Goal: Navigation & Orientation: Understand site structure

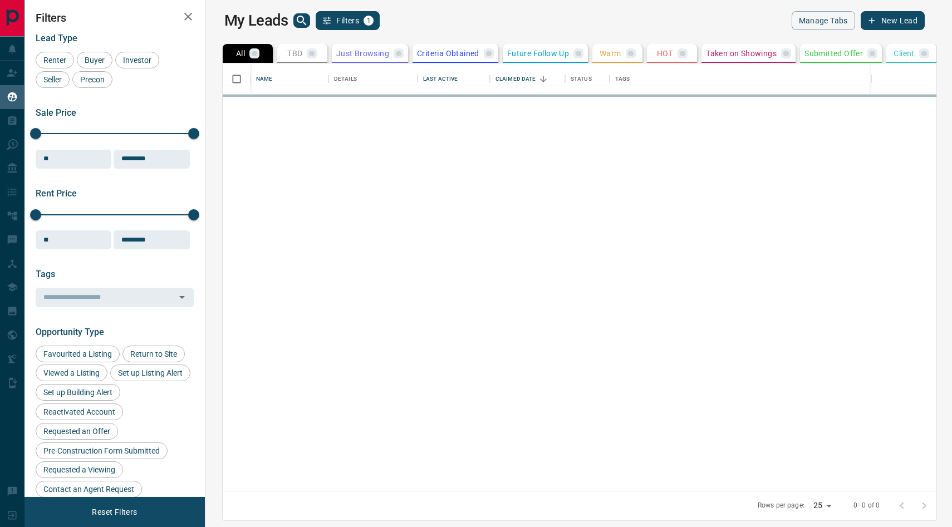
scroll to position [428, 742]
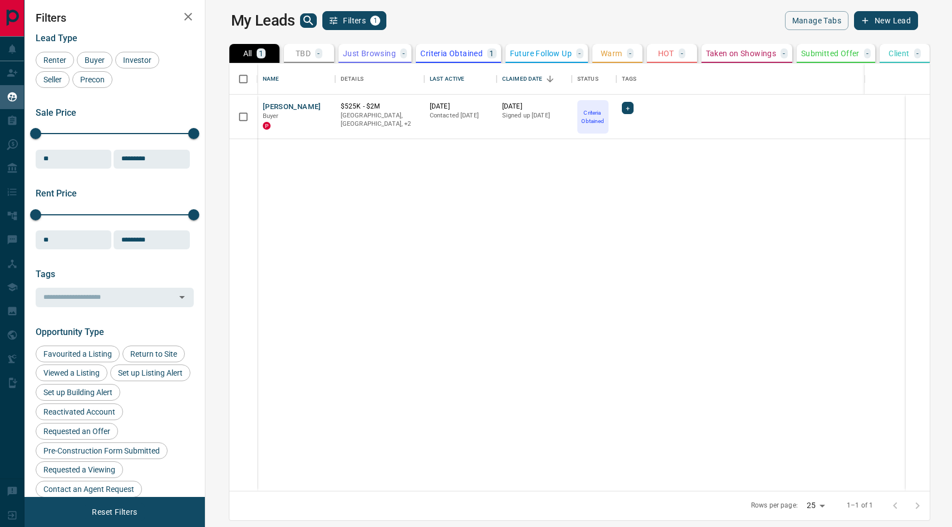
click at [871, 18] on icon "button" at bounding box center [866, 21] width 10 height 10
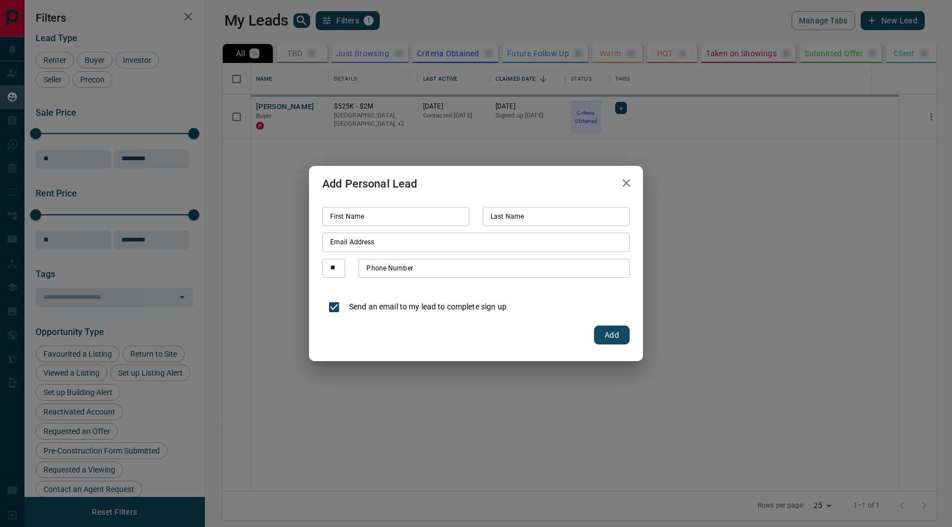
click at [364, 217] on input "First Name" at bounding box center [395, 216] width 147 height 19
paste input "****"
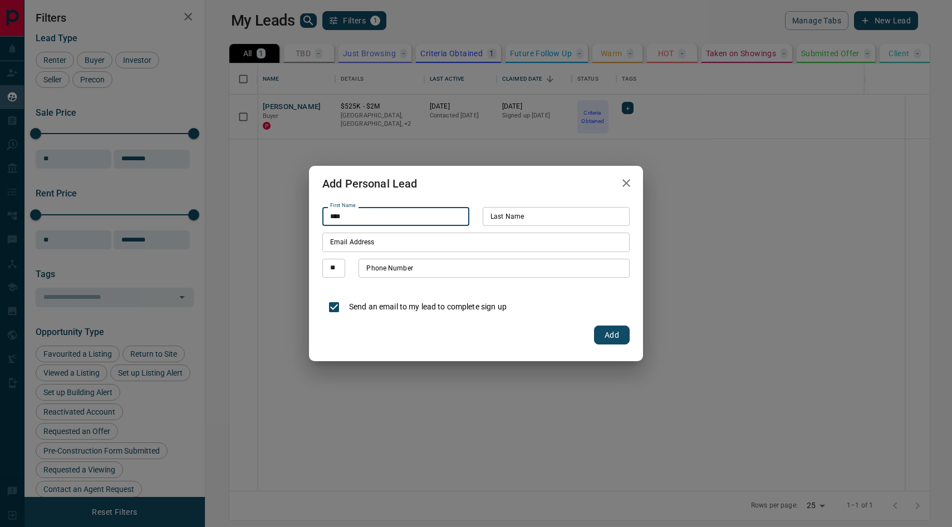
type input "****"
click at [625, 188] on icon "button" at bounding box center [626, 183] width 13 height 13
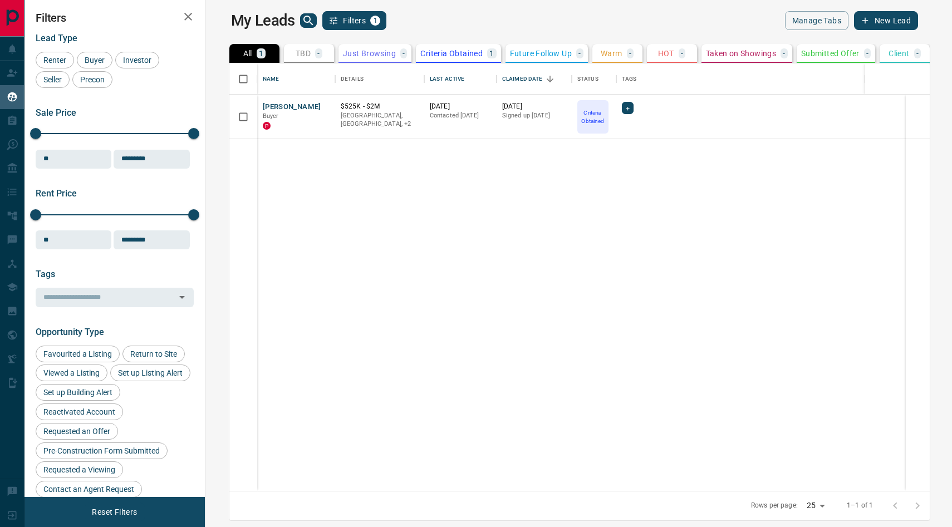
click at [871, 20] on icon "button" at bounding box center [866, 21] width 10 height 10
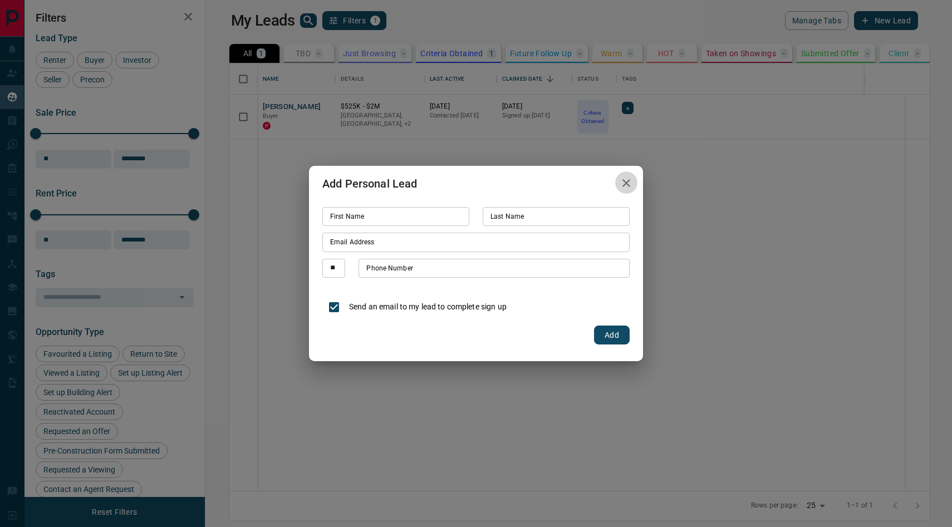
click at [625, 183] on icon "button" at bounding box center [627, 183] width 8 height 8
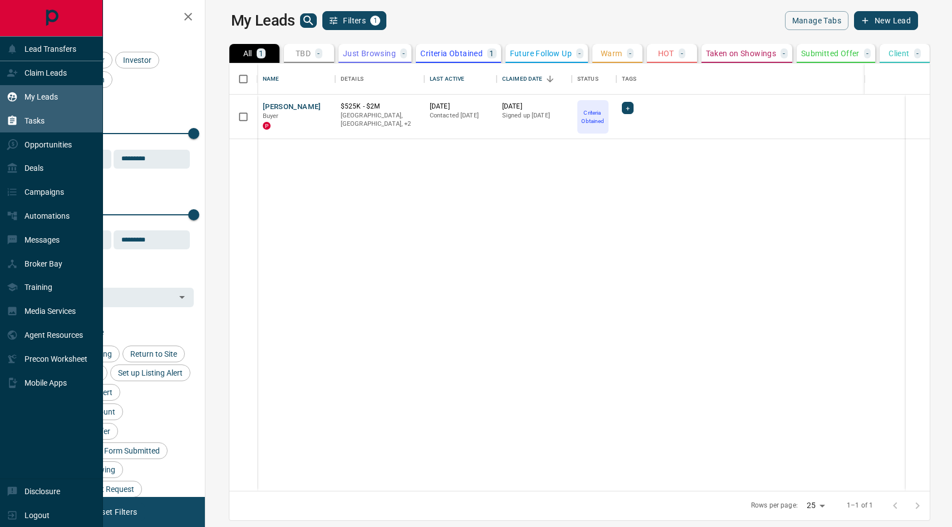
click at [39, 123] on p "Tasks" at bounding box center [35, 120] width 20 height 9
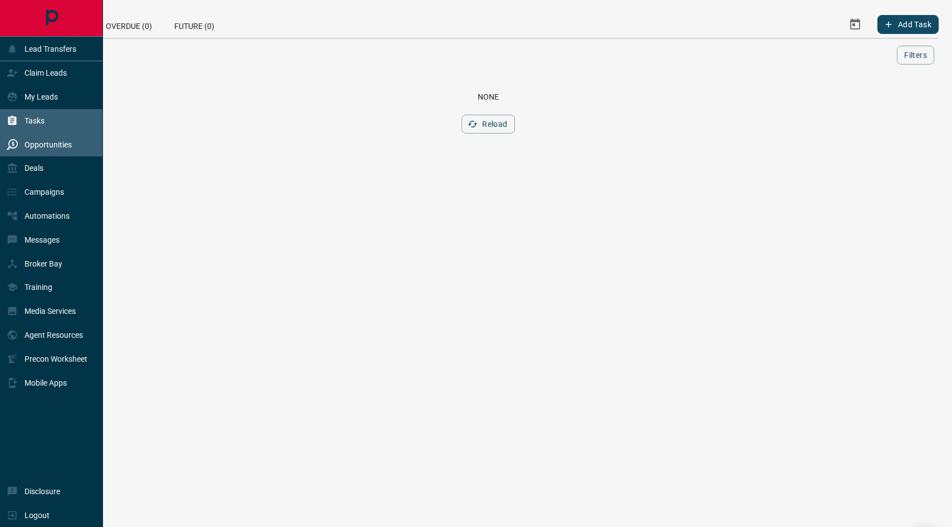
click at [39, 146] on p "Opportunities" at bounding box center [48, 144] width 47 height 9
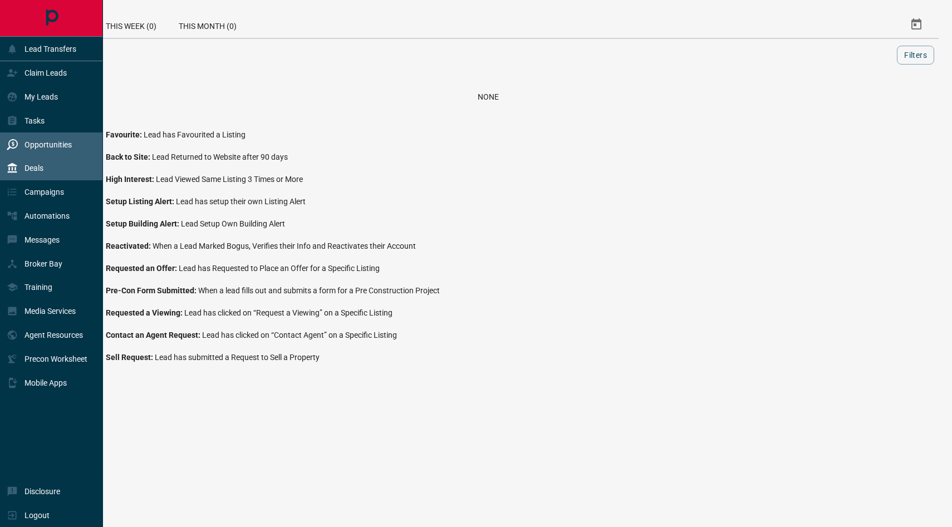
click at [41, 171] on p "Deals" at bounding box center [34, 168] width 19 height 9
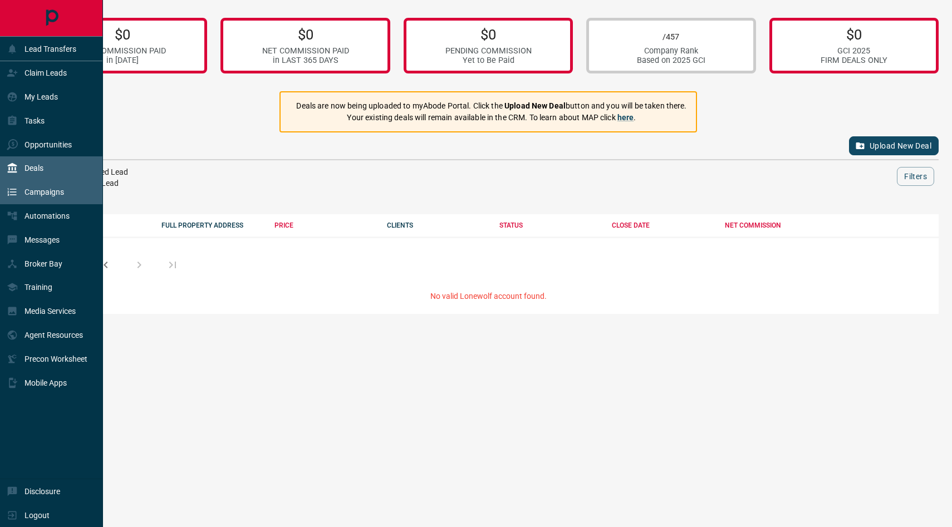
click at [46, 193] on p "Campaigns" at bounding box center [45, 192] width 40 height 9
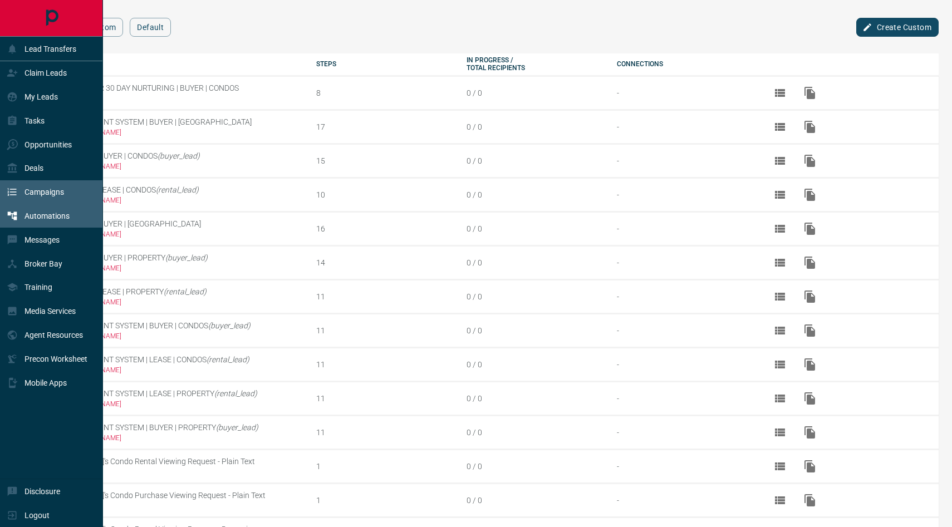
click at [50, 221] on div "Automations" at bounding box center [38, 216] width 63 height 18
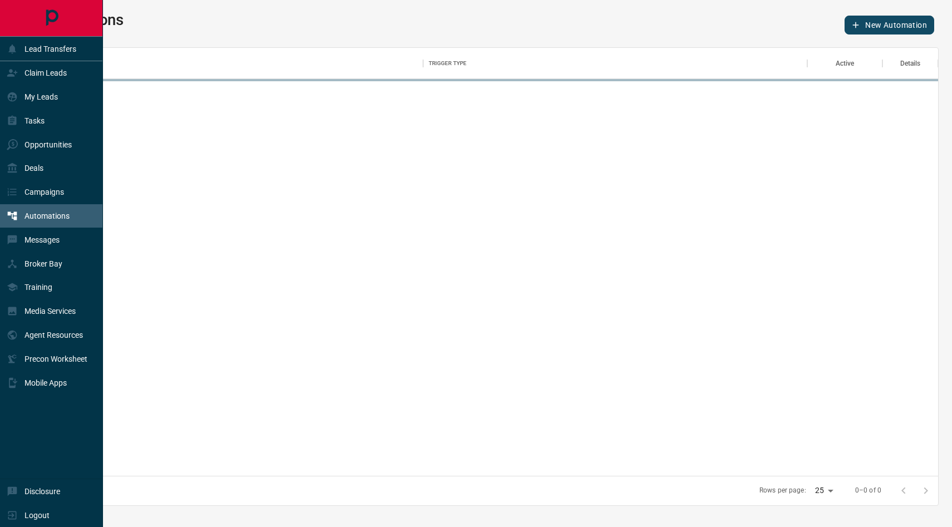
scroll to position [428, 900]
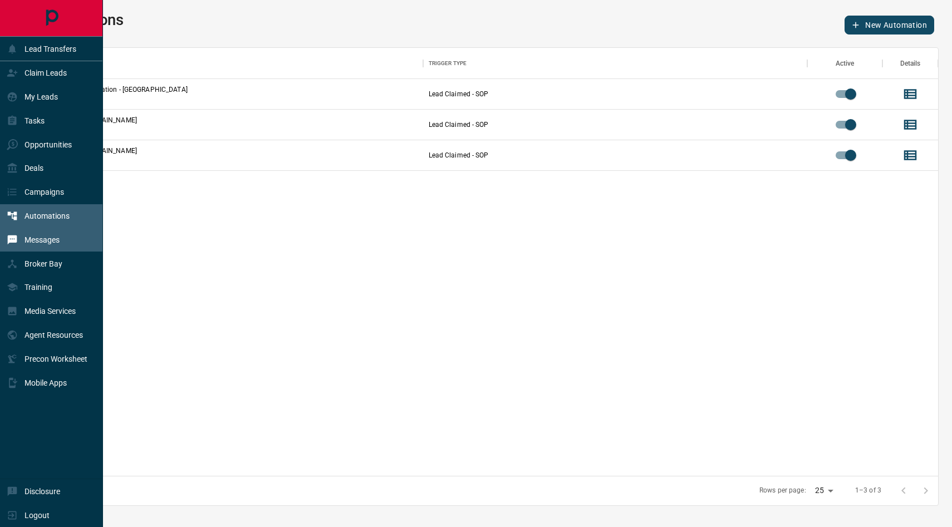
click at [32, 241] on p "Messages" at bounding box center [42, 240] width 35 height 9
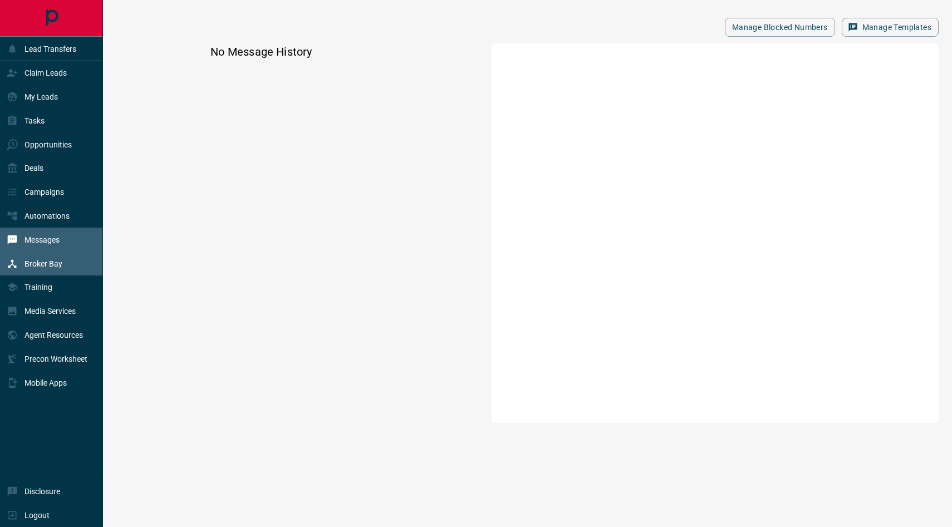
click at [38, 270] on div "Broker Bay" at bounding box center [35, 264] width 56 height 18
